Goal: Find specific page/section: Find specific page/section

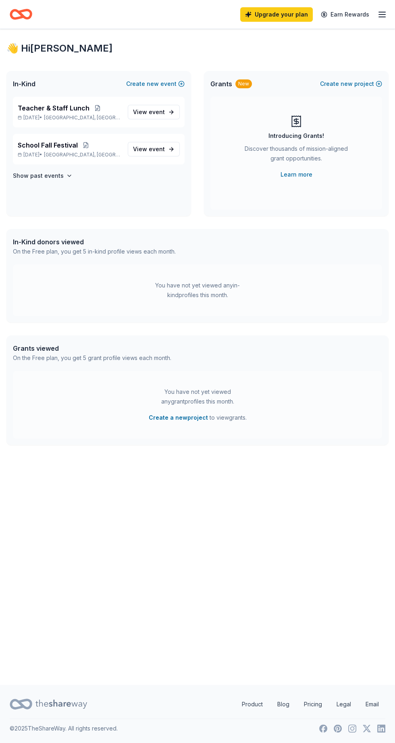
click at [382, 10] on icon "button" at bounding box center [382, 15] width 10 height 10
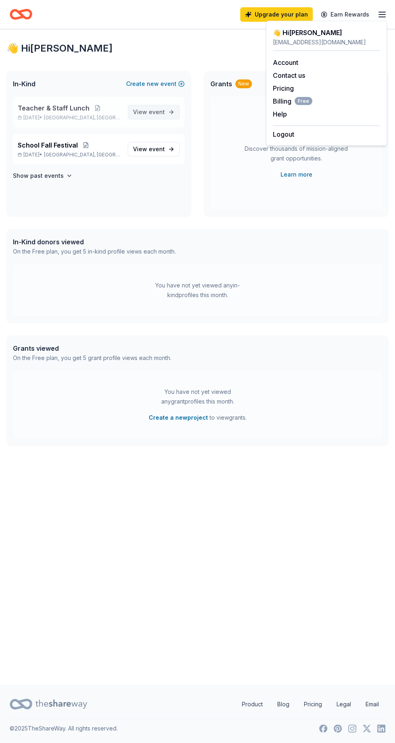
click at [163, 110] on span "event" at bounding box center [157, 111] width 16 height 7
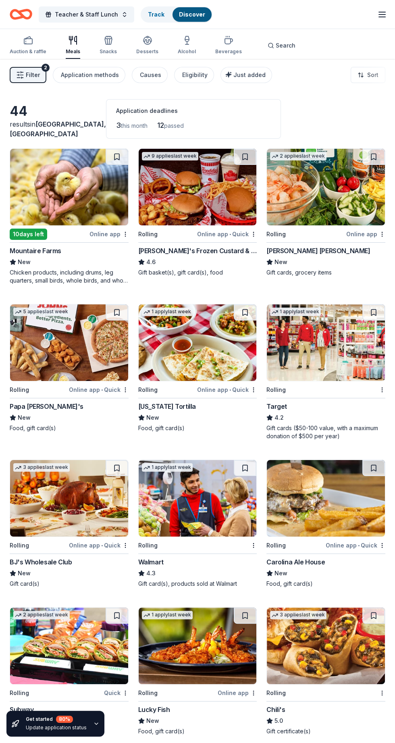
click at [382, 17] on line "button" at bounding box center [382, 17] width 6 height 0
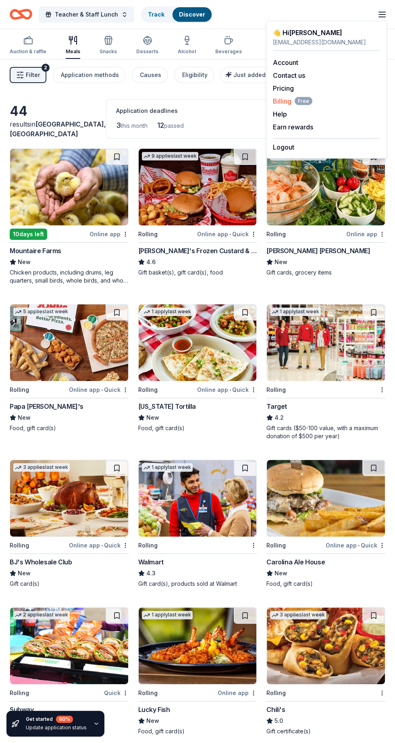
click at [303, 100] on span "Free" at bounding box center [304, 101] width 18 height 8
